Goal: Check status: Check status

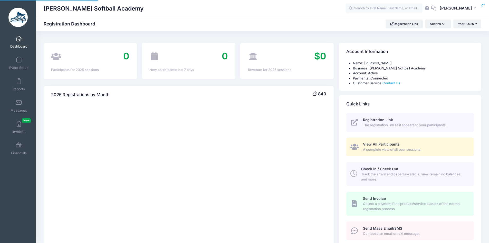
select select
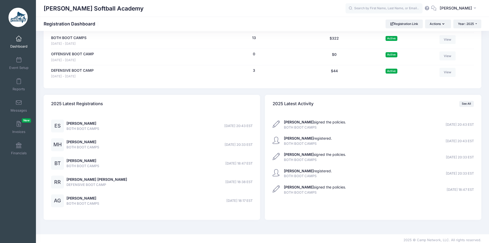
scroll to position [701, 0]
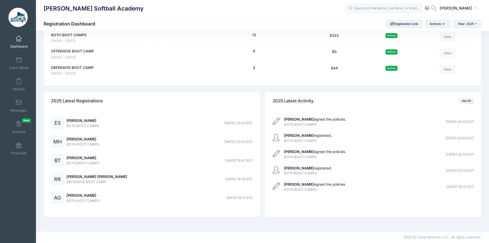
click at [15, 43] on link "Dashboard" at bounding box center [19, 42] width 24 height 18
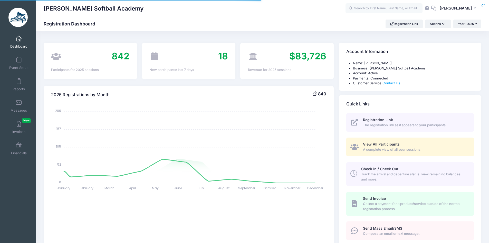
select select
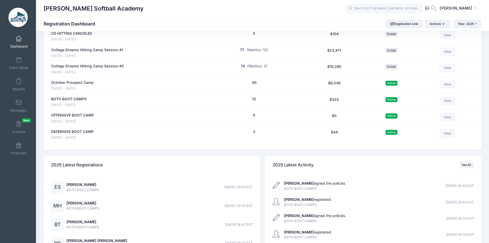
scroll to position [642, 0]
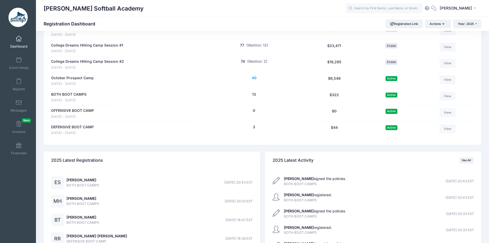
click at [253, 76] on button "40" at bounding box center [254, 77] width 5 height 5
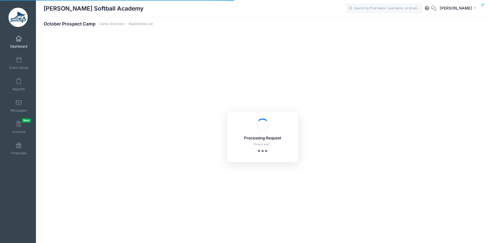
select select "10"
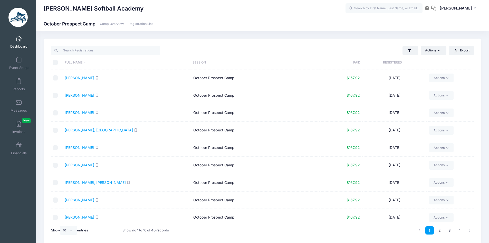
click at [388, 62] on th "Registered" at bounding box center [392, 63] width 64 height 14
click at [76, 78] on link "[PERSON_NAME]" at bounding box center [80, 77] width 30 height 4
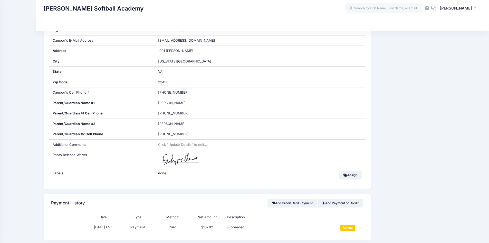
scroll to position [198, 0]
